Goal: Information Seeking & Learning: Learn about a topic

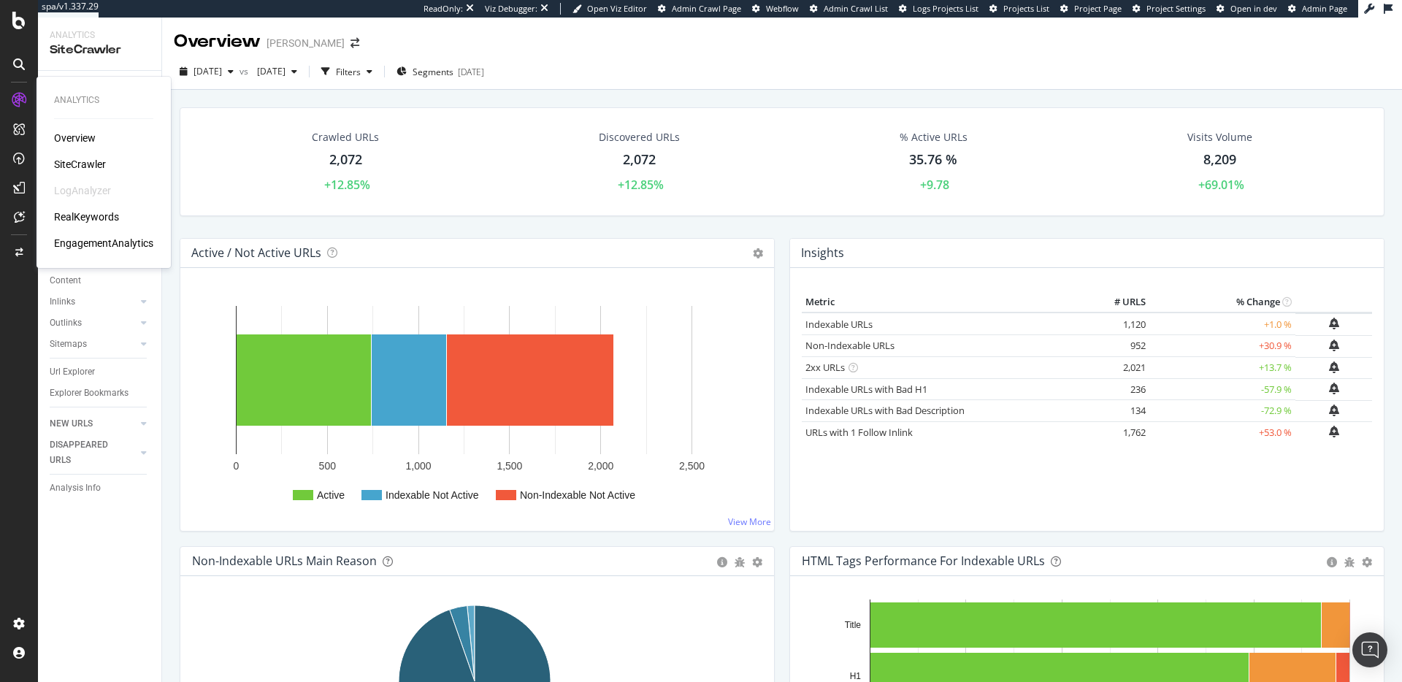
click at [93, 212] on div "RealKeywords" at bounding box center [86, 217] width 65 height 15
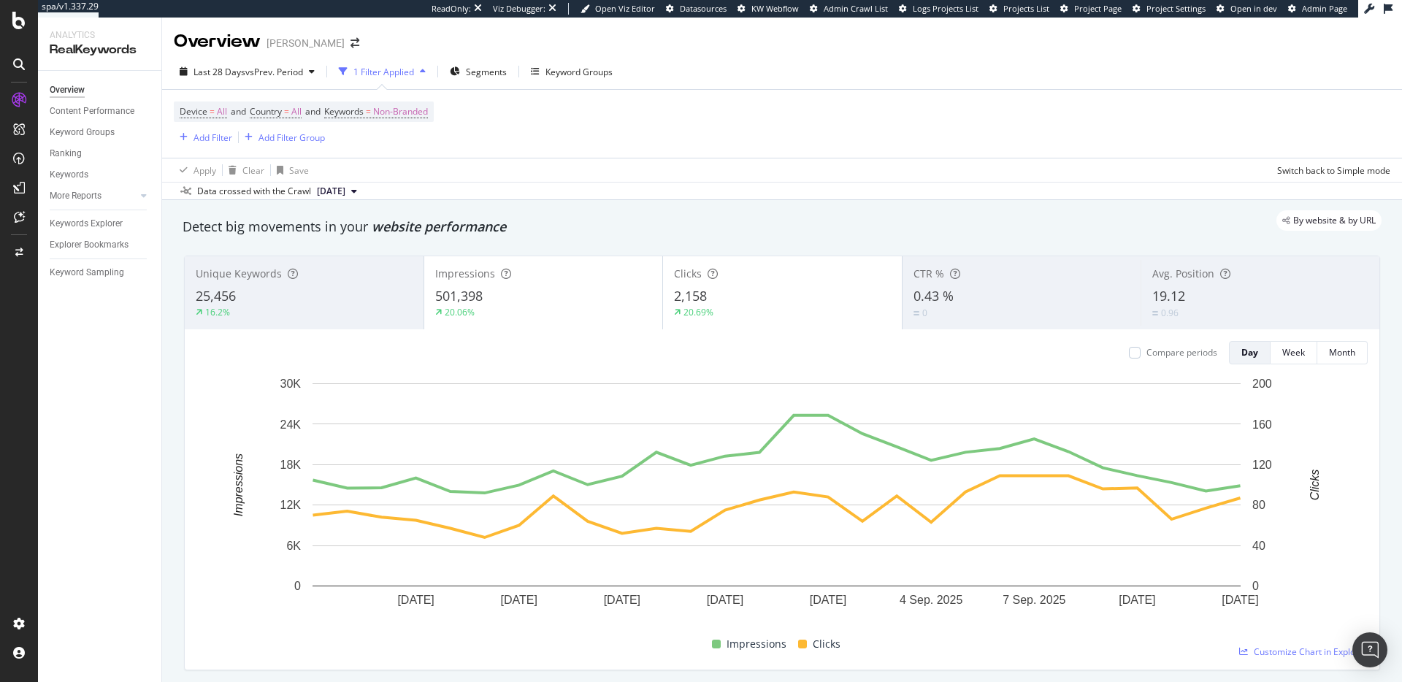
click at [685, 174] on div "Apply Clear Save Switch back to Simple mode" at bounding box center [782, 170] width 1240 height 24
click at [290, 69] on span "vs Prev. Period" at bounding box center [274, 72] width 58 height 12
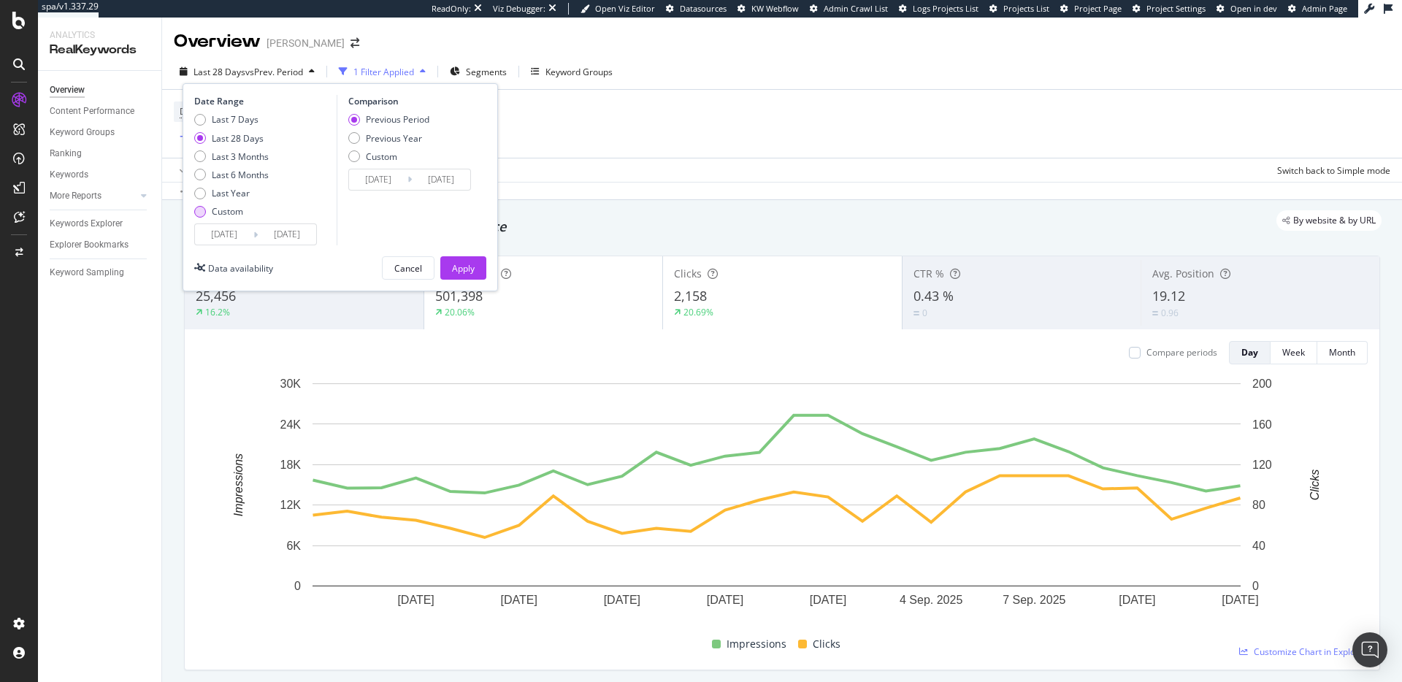
click at [220, 211] on div "Custom" at bounding box center [227, 211] width 31 height 12
click at [232, 234] on input "2025/08/17" at bounding box center [224, 234] width 58 height 20
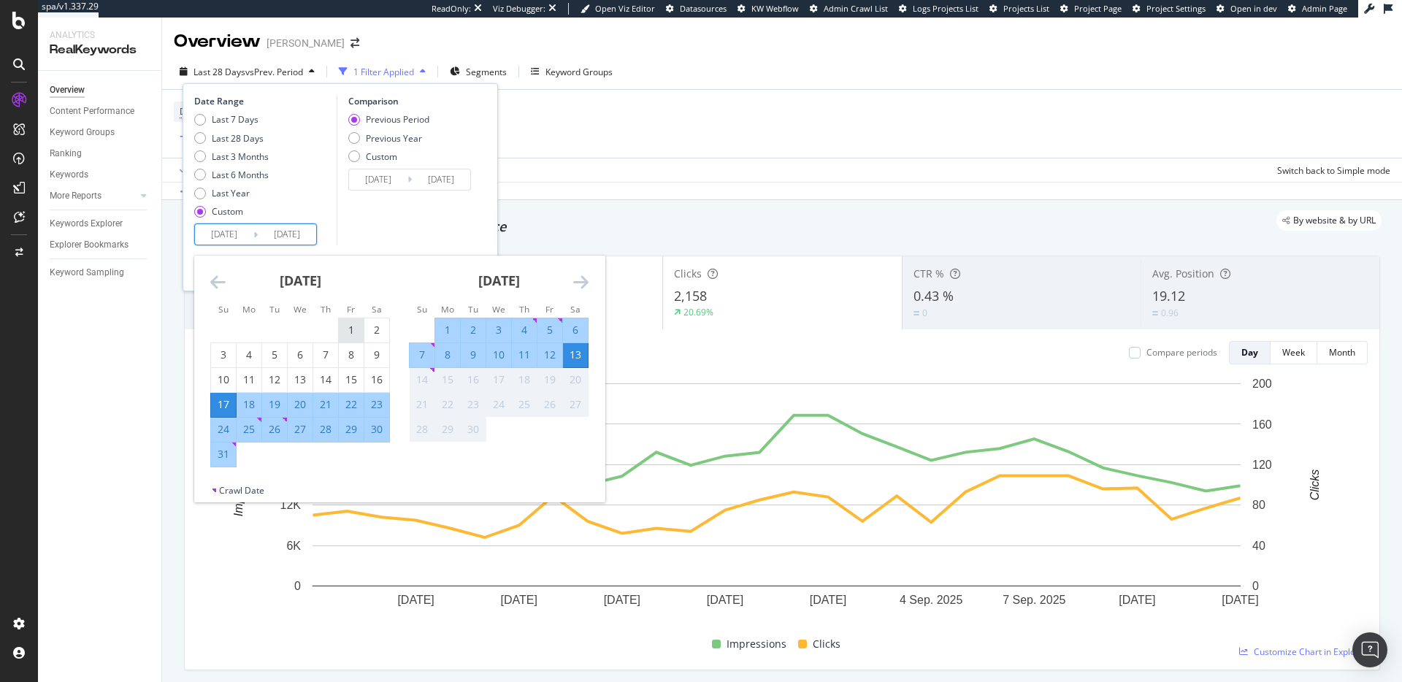
click at [340, 331] on div "1" at bounding box center [351, 330] width 25 height 15
type input "2025/08/01"
type input "2025/06/18"
type input "2025/07/31"
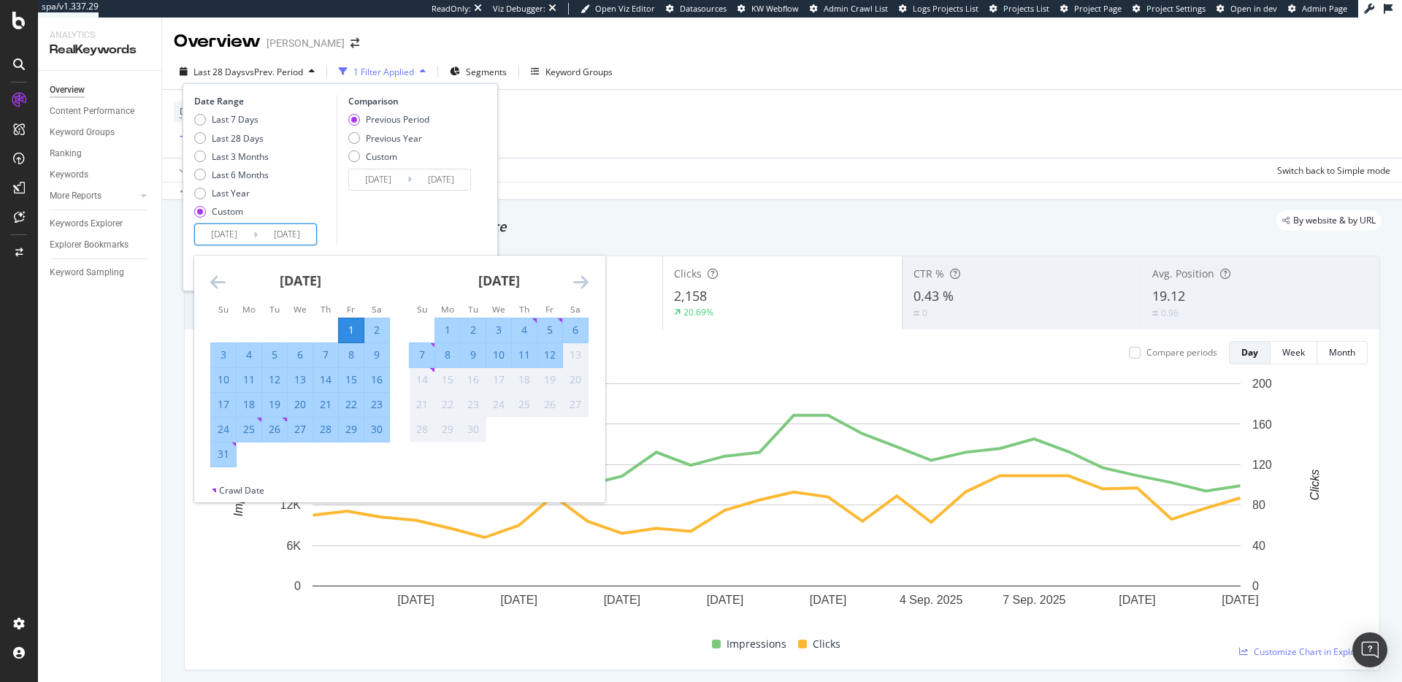
click at [216, 278] on icon "Move backward to switch to the previous month." at bounding box center [217, 282] width 15 height 18
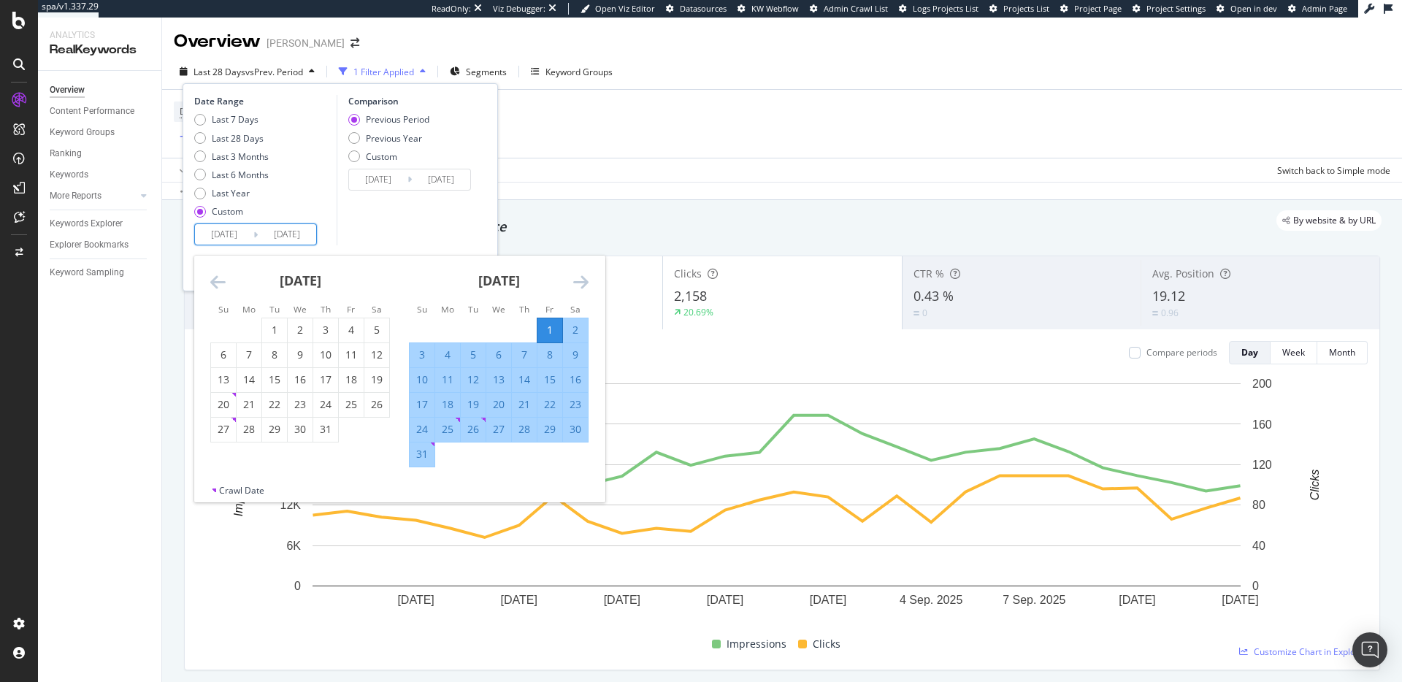
click at [216, 278] on icon "Move backward to switch to the previous month." at bounding box center [217, 282] width 15 height 18
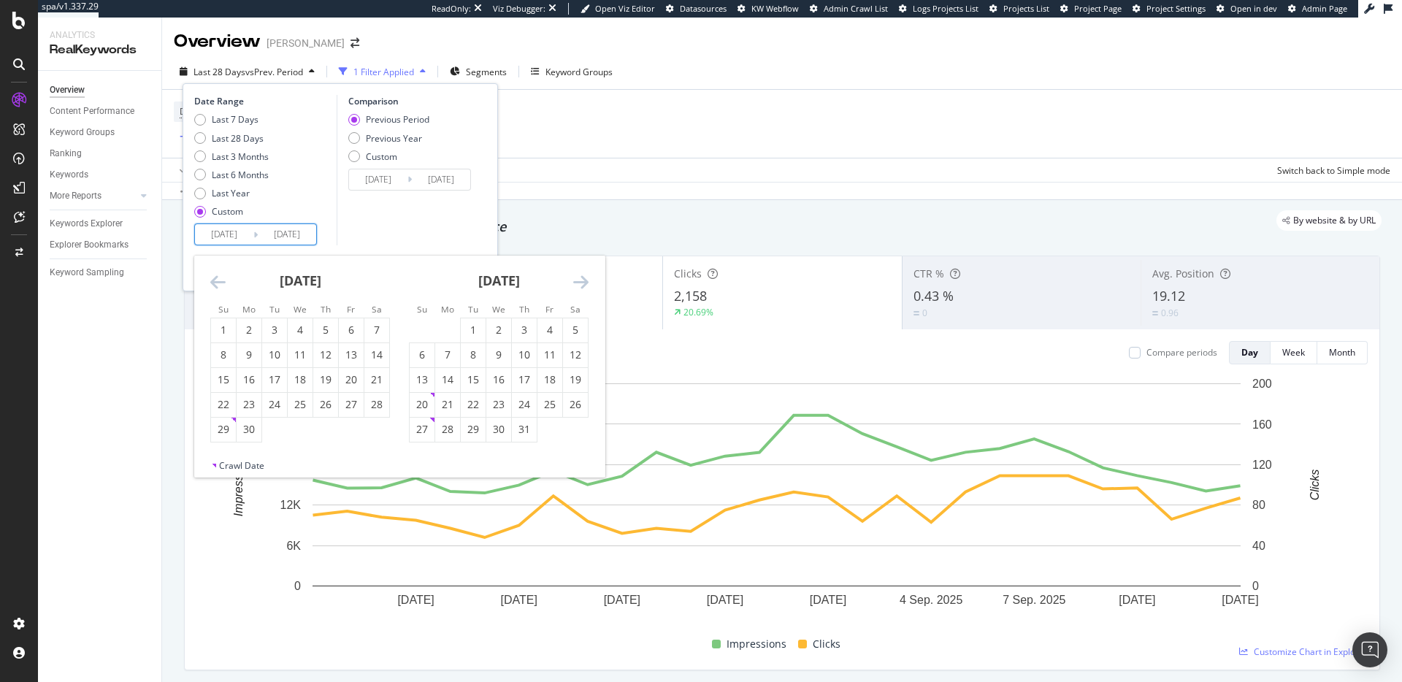
click at [217, 278] on icon "Move backward to switch to the previous month." at bounding box center [217, 282] width 15 height 18
click at [218, 279] on icon "Move backward to switch to the previous month." at bounding box center [217, 282] width 15 height 18
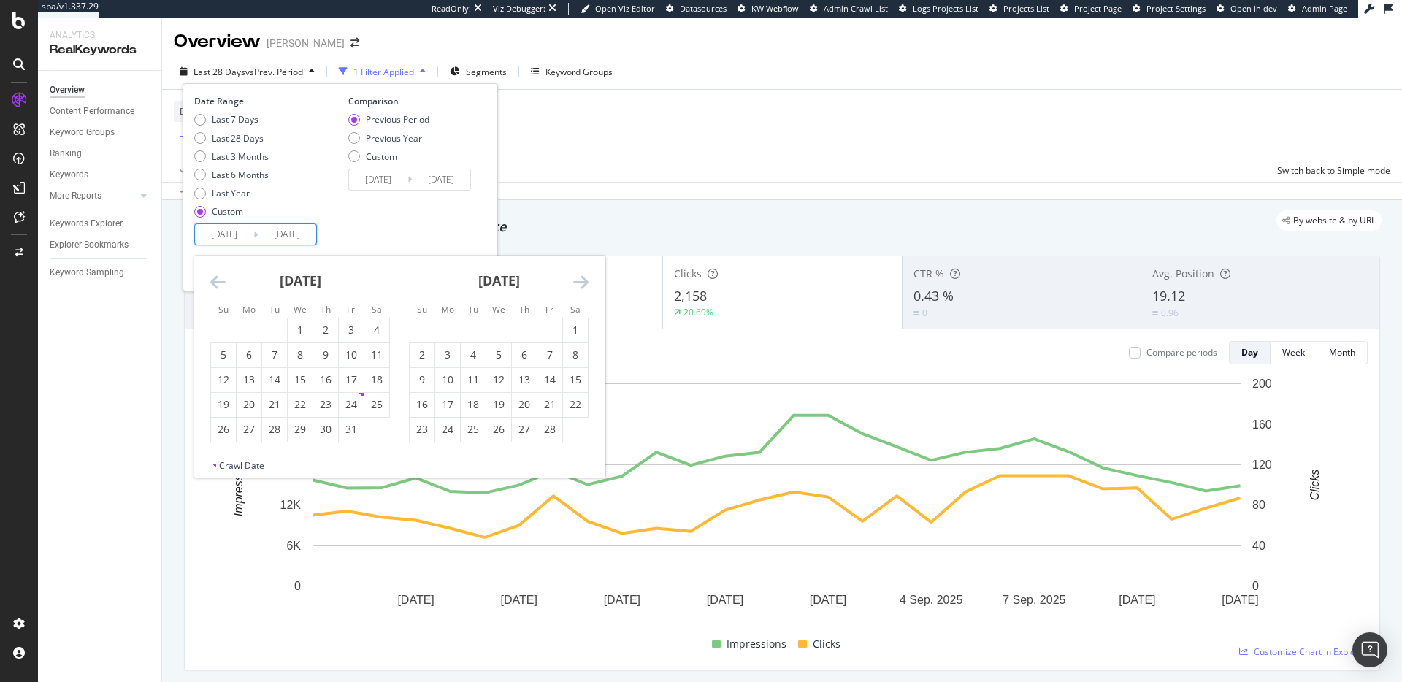
click at [218, 279] on icon "Move backward to switch to the previous month." at bounding box center [217, 282] width 15 height 18
click at [263, 325] on div "1" at bounding box center [274, 330] width 25 height 15
type input "2024/10/01"
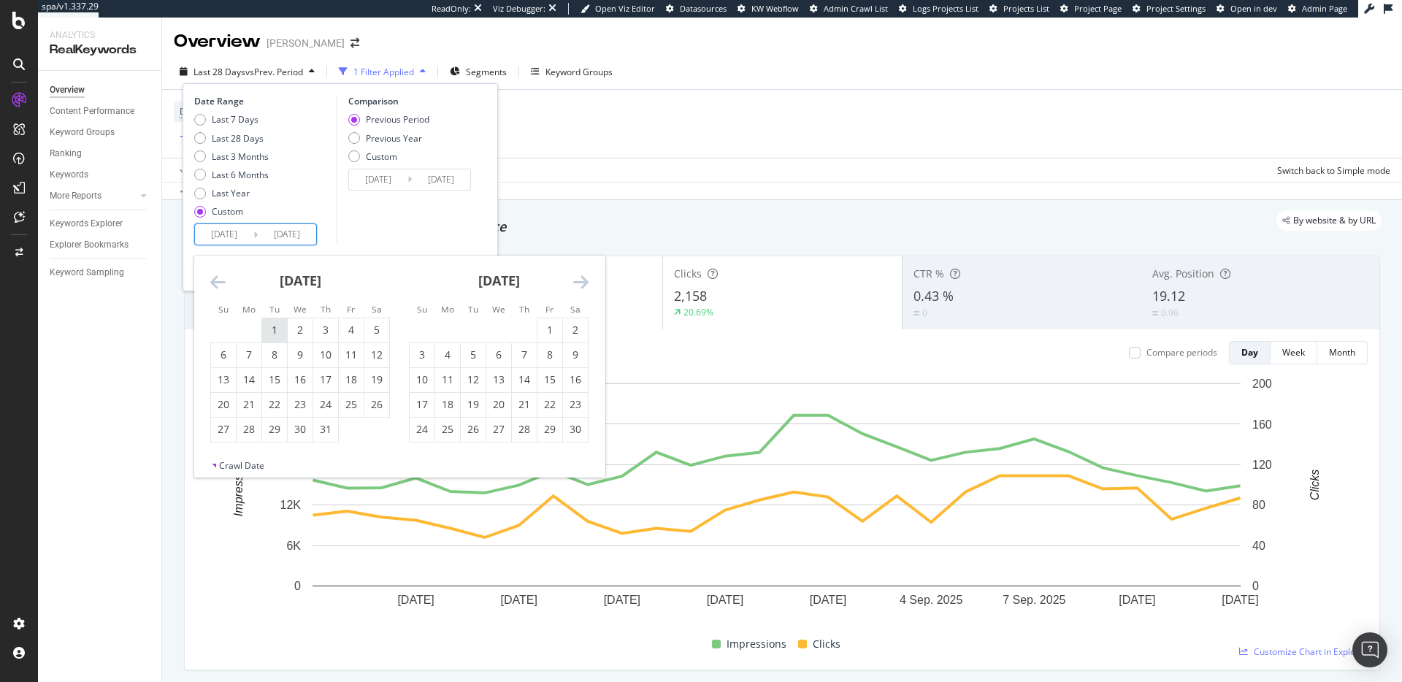
type input "2023/10/19"
type input "2024/09/30"
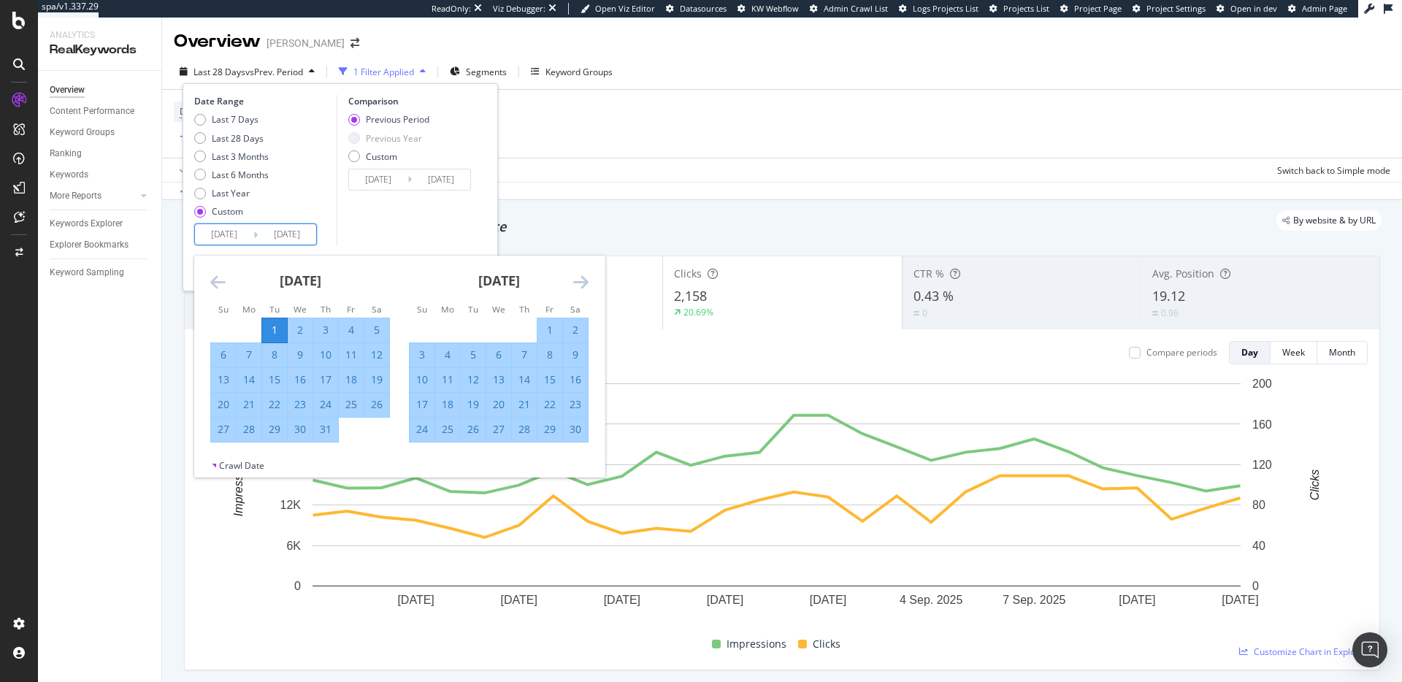
click at [580, 284] on icon "Move forward to switch to the next month." at bounding box center [580, 282] width 15 height 18
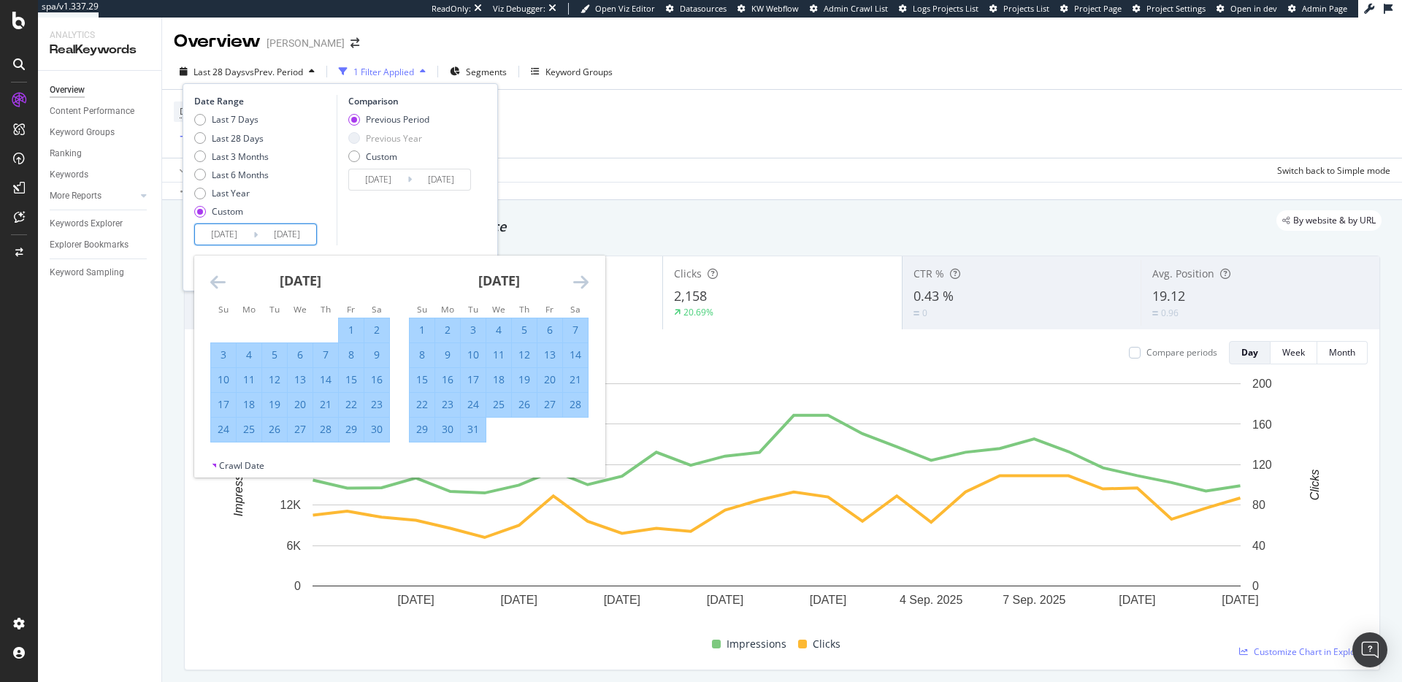
click at [580, 284] on icon "Move forward to switch to the next month." at bounding box center [580, 282] width 15 height 18
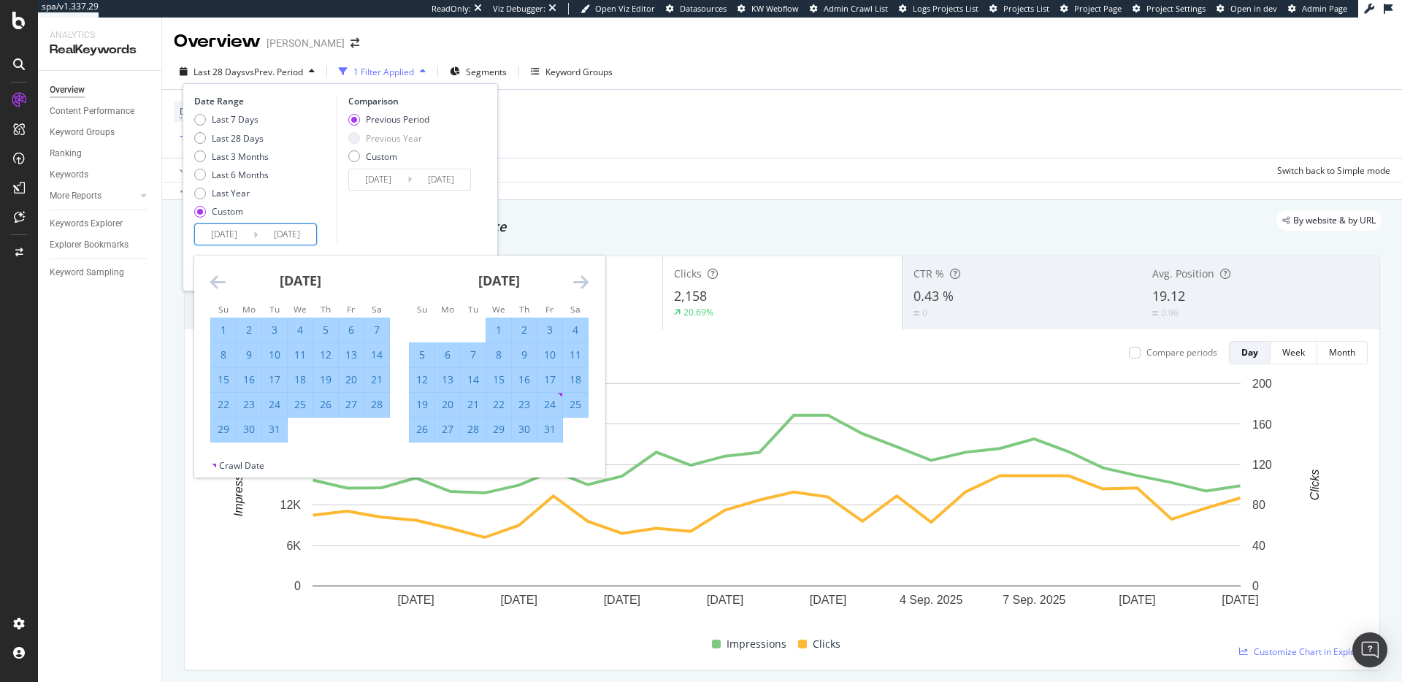
click at [580, 284] on icon "Move forward to switch to the next month." at bounding box center [580, 282] width 15 height 18
click at [355, 430] on div "31" at bounding box center [351, 429] width 25 height 15
type input "2025/01/31"
type input "2024/05/31"
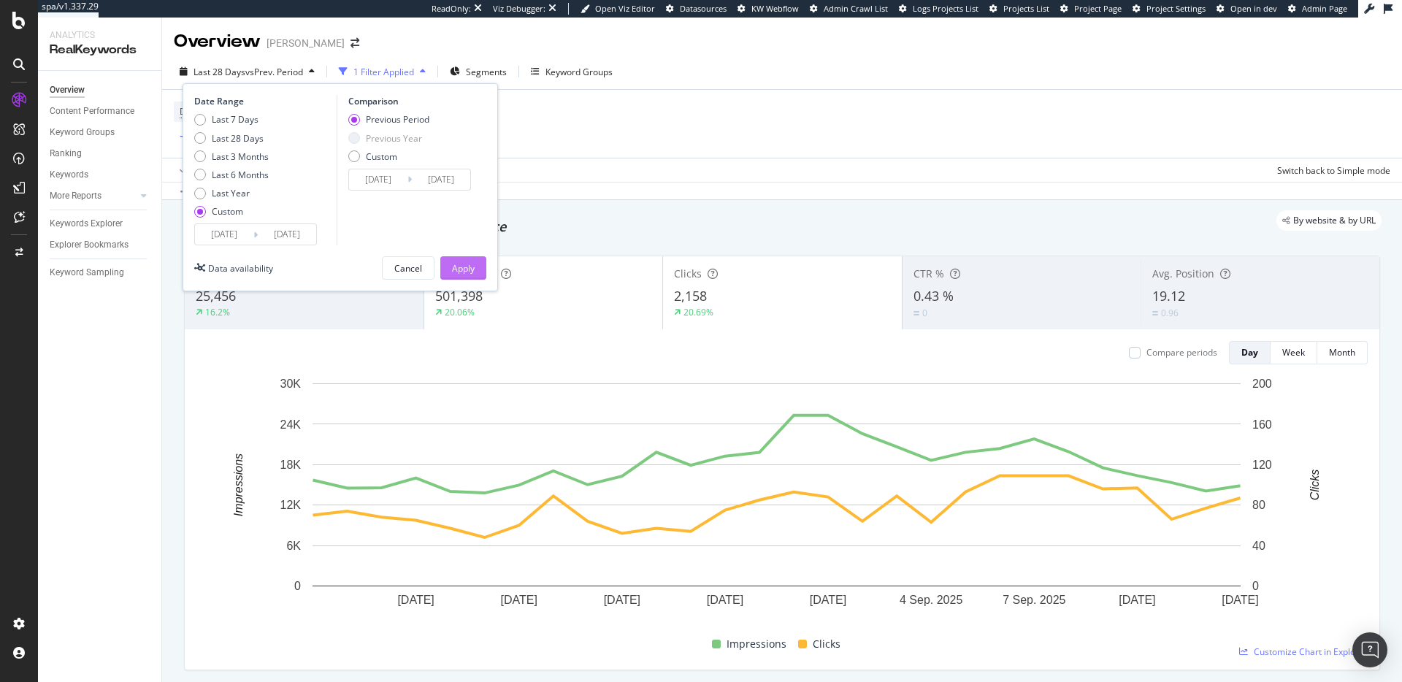
click at [470, 264] on div "Apply" at bounding box center [463, 268] width 23 height 12
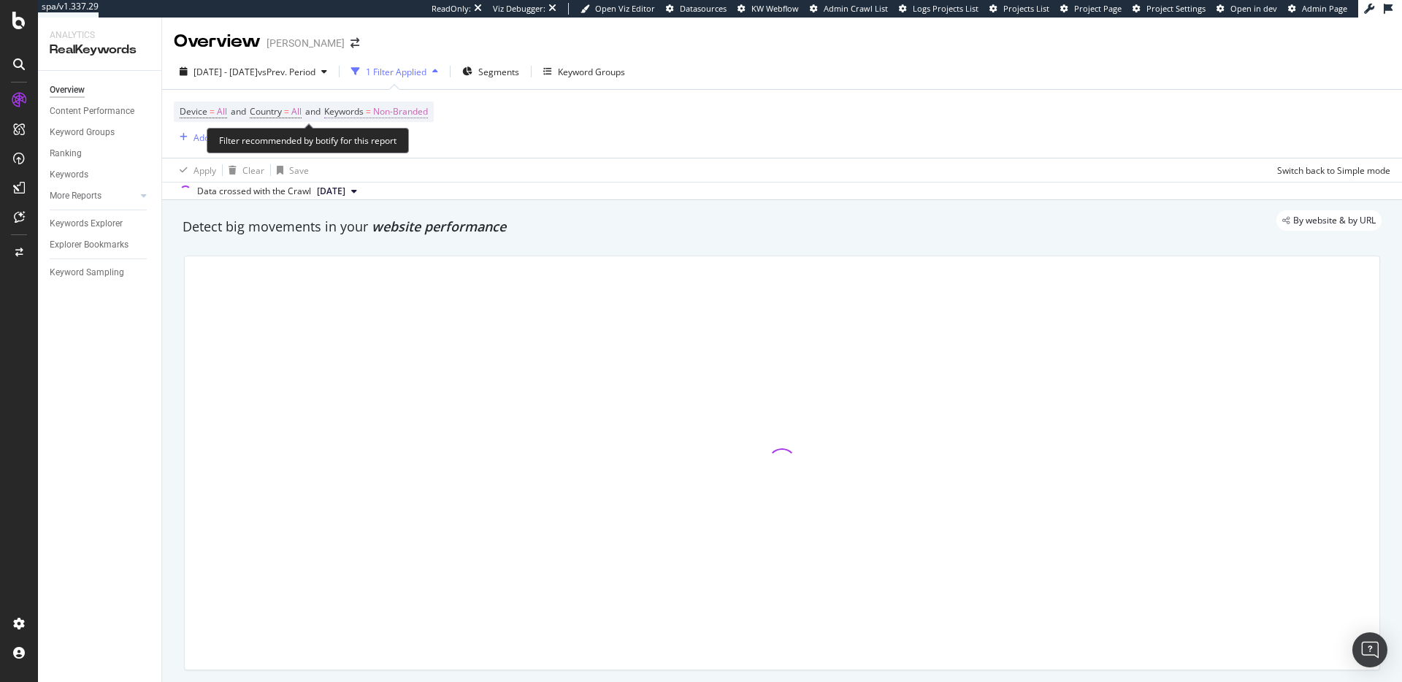
click at [399, 108] on span "Non-Branded" at bounding box center [400, 111] width 55 height 20
click at [398, 137] on div "Non-Branded" at bounding box center [384, 146] width 78 height 22
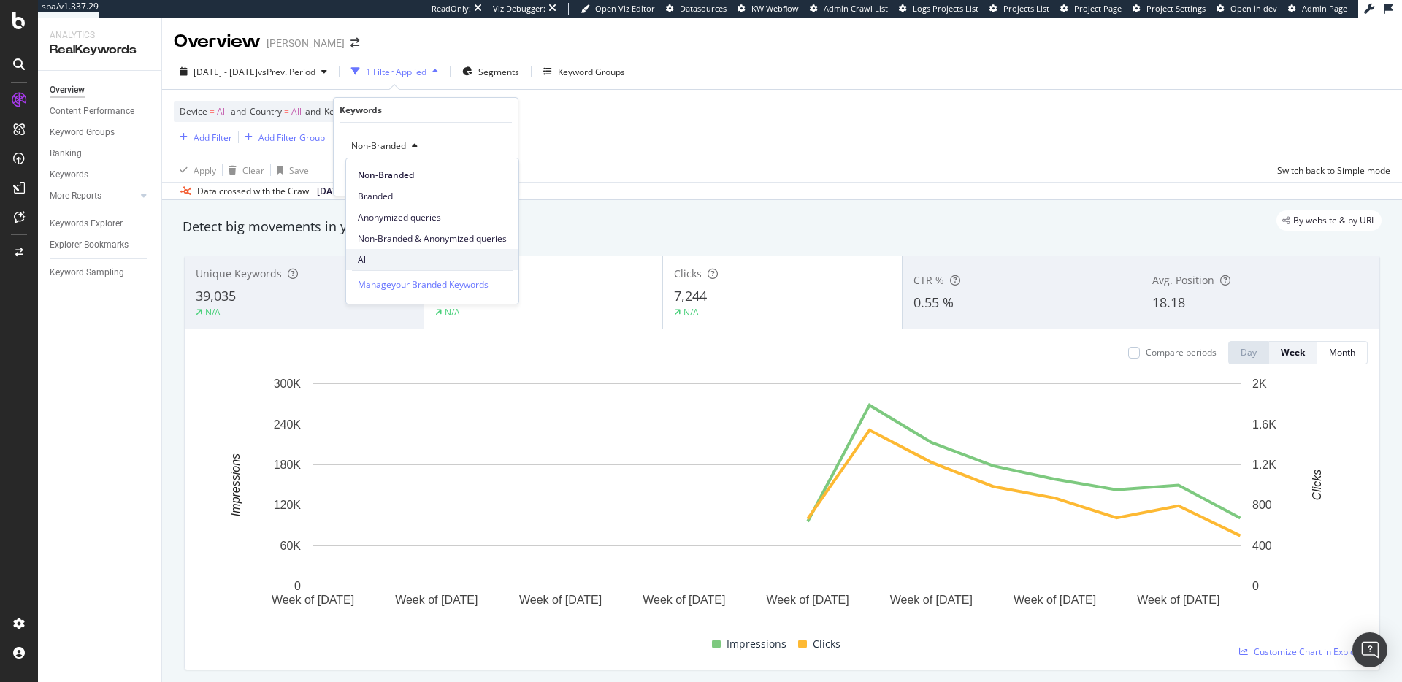
click at [366, 252] on div "All" at bounding box center [432, 259] width 172 height 21
click at [496, 182] on div "Apply" at bounding box center [494, 177] width 23 height 12
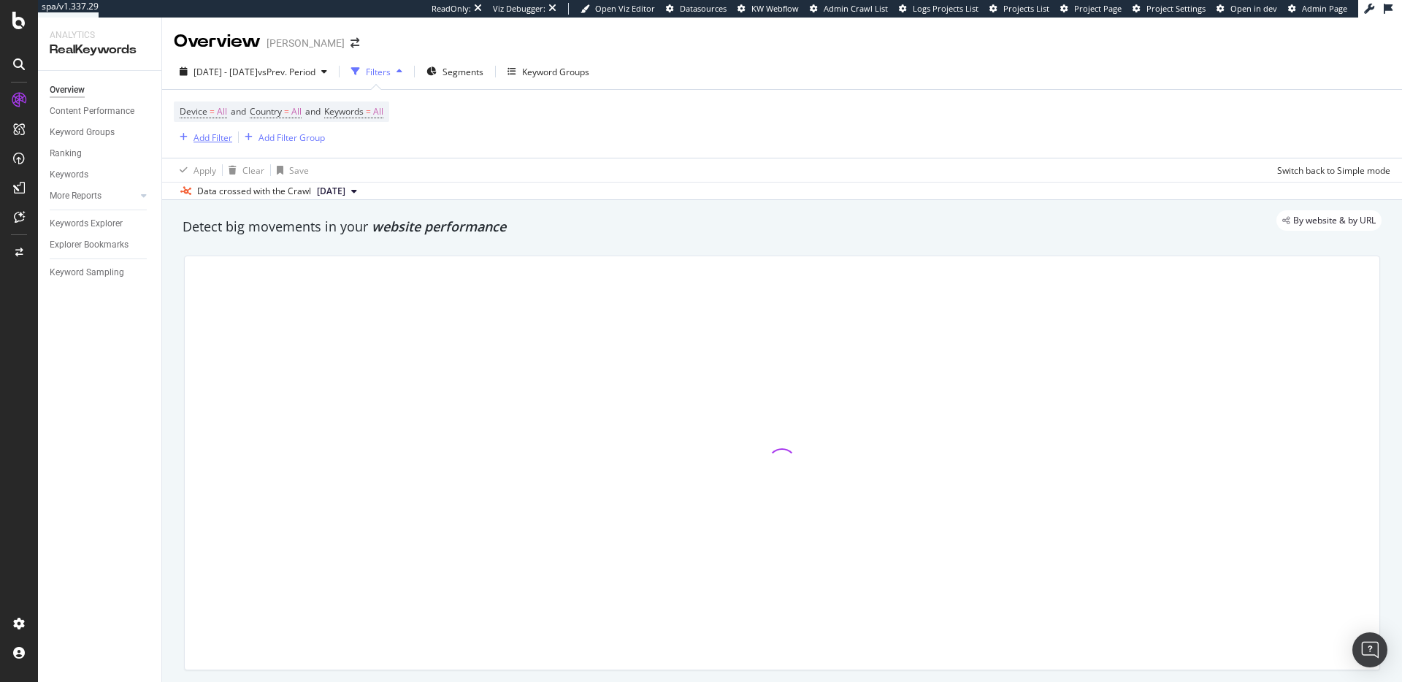
click at [218, 138] on div "Add Filter" at bounding box center [212, 137] width 39 height 12
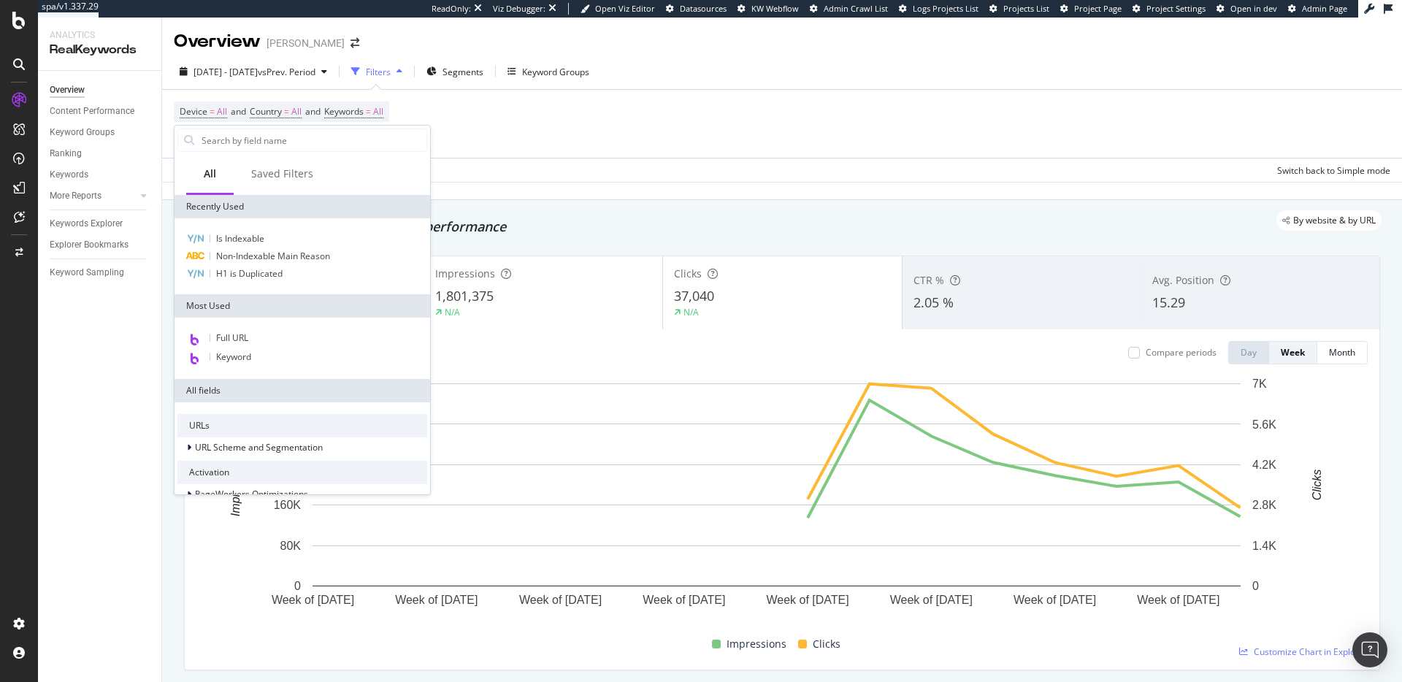
click at [228, 367] on div "Full URL Keyword" at bounding box center [302, 348] width 256 height 61
click at [230, 356] on span "Keyword" at bounding box center [233, 356] width 35 height 12
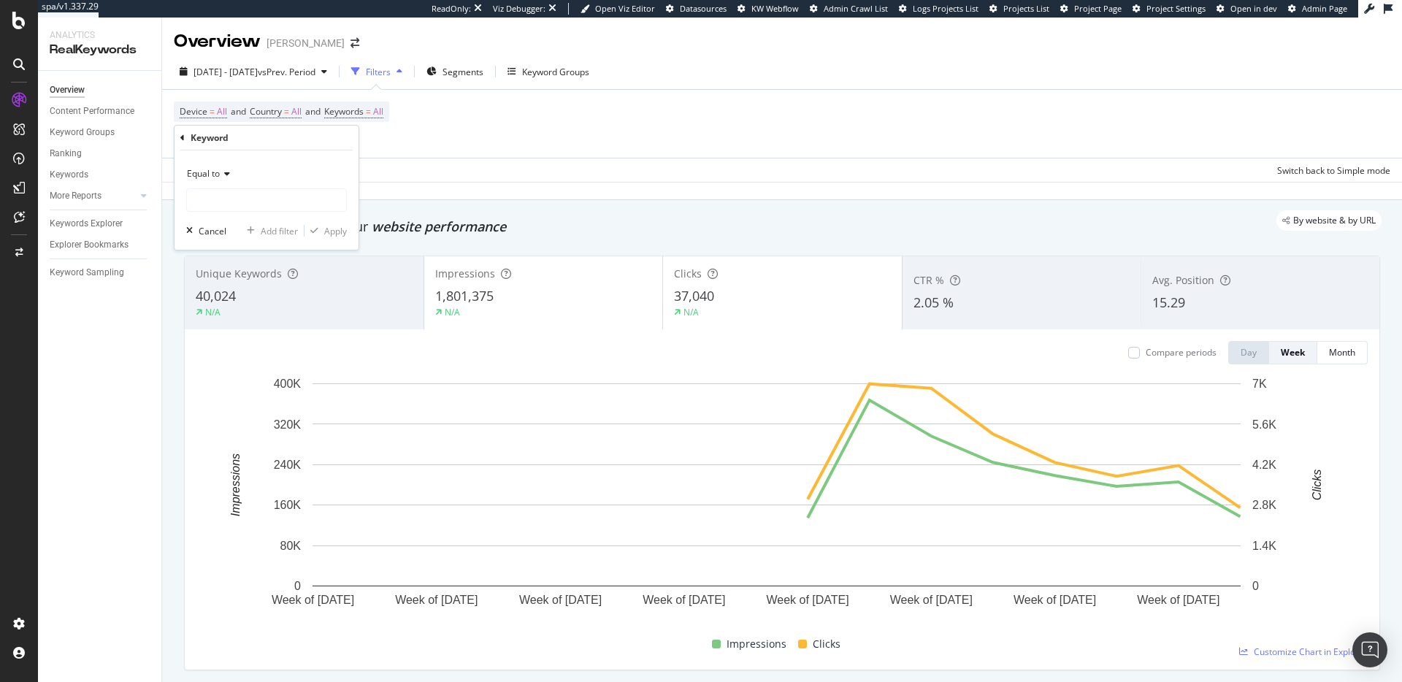
click at [229, 172] on icon at bounding box center [225, 173] width 10 height 9
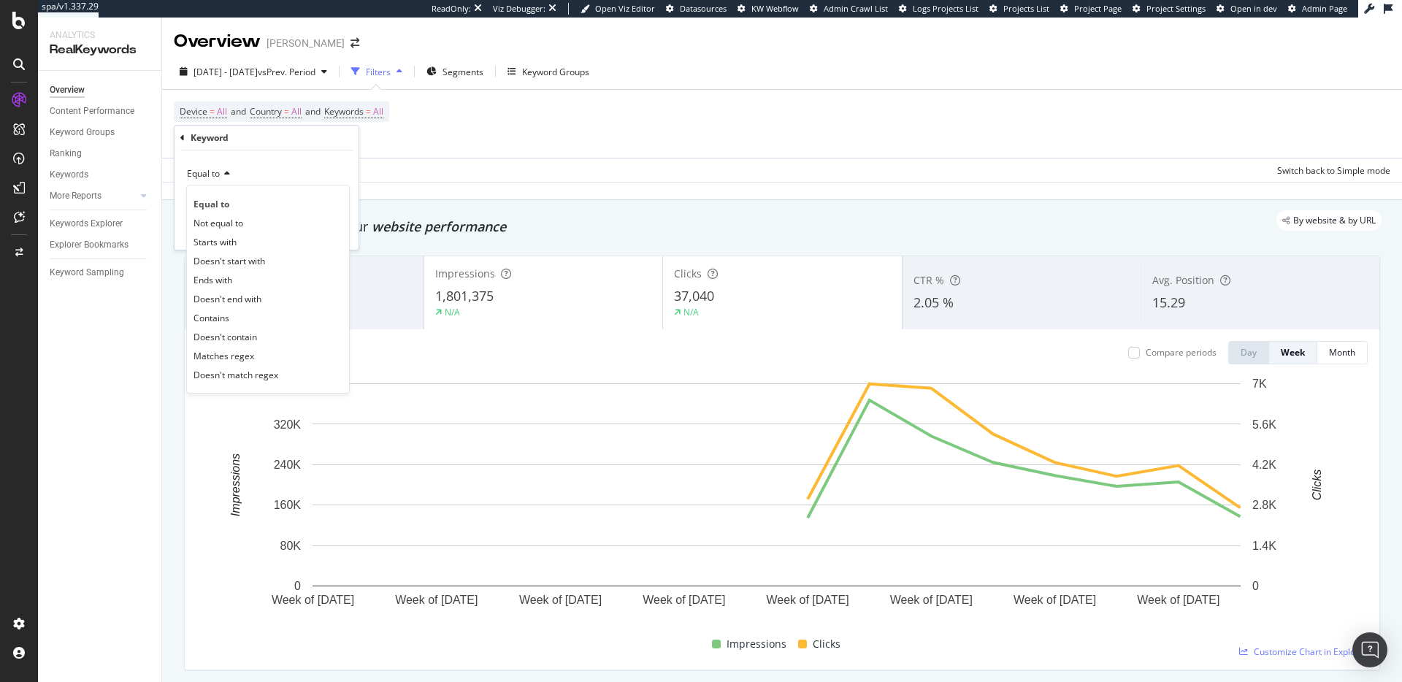
drag, startPoint x: 223, startPoint y: 320, endPoint x: 268, endPoint y: 228, distance: 102.5
click at [223, 319] on span "Contains" at bounding box center [211, 318] width 36 height 12
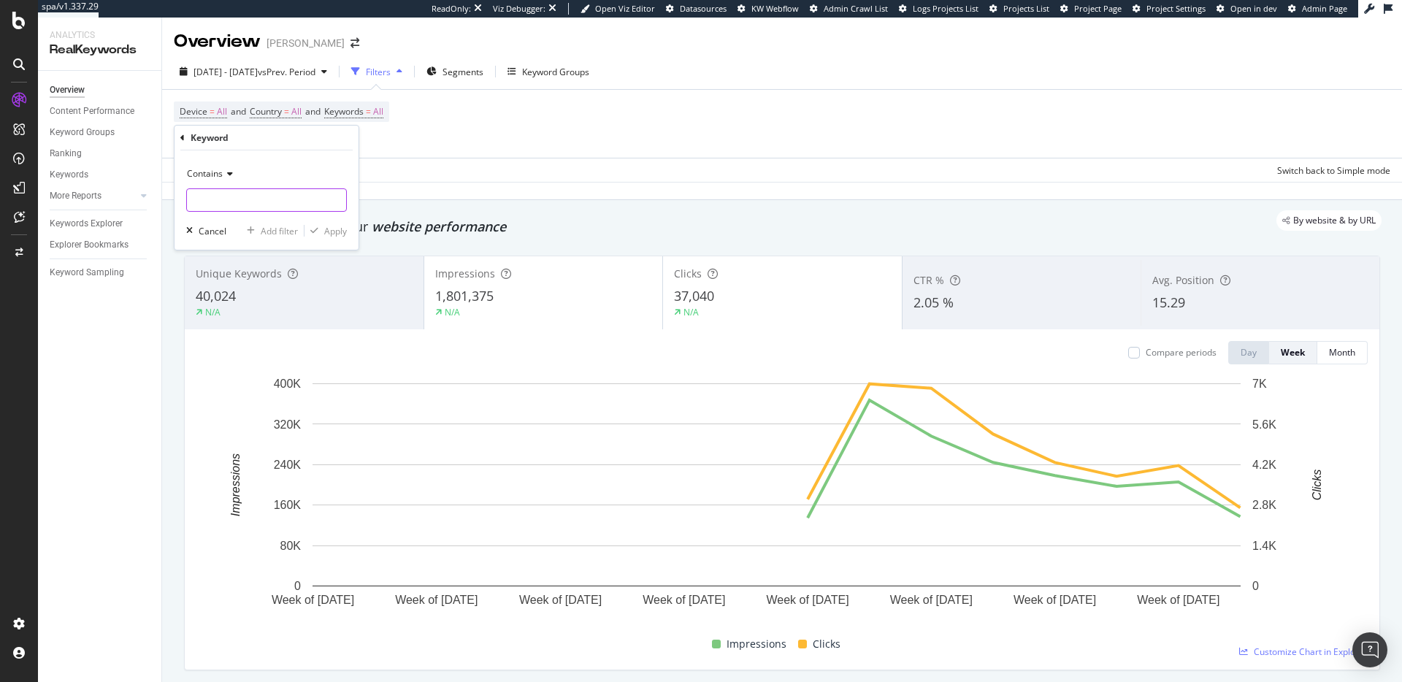
click at [272, 201] on input "text" at bounding box center [266, 199] width 159 height 23
type input "gift"
click at [328, 237] on button "Apply" at bounding box center [325, 230] width 42 height 15
